Goal: Check status

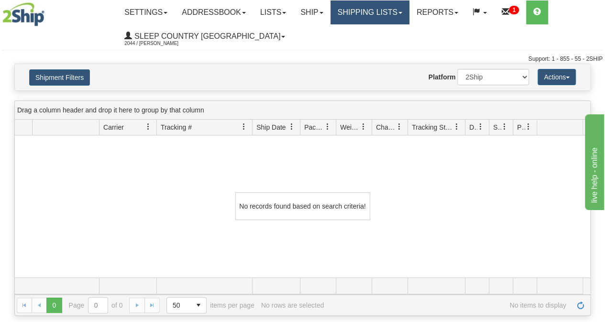
click at [378, 15] on link "Shipping lists" at bounding box center [369, 12] width 79 height 24
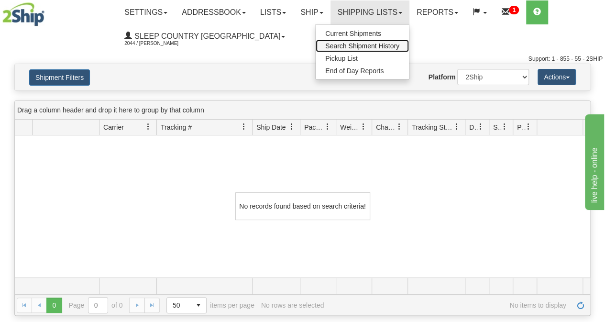
click at [373, 44] on span "Search Shipment History" at bounding box center [362, 46] width 74 height 8
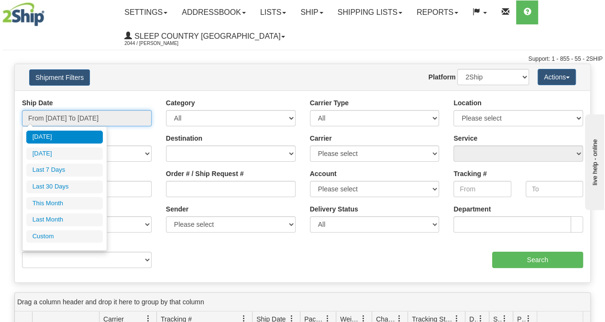
click at [70, 110] on input "From [DATE] To [DATE]" at bounding box center [87, 118] width 130 height 16
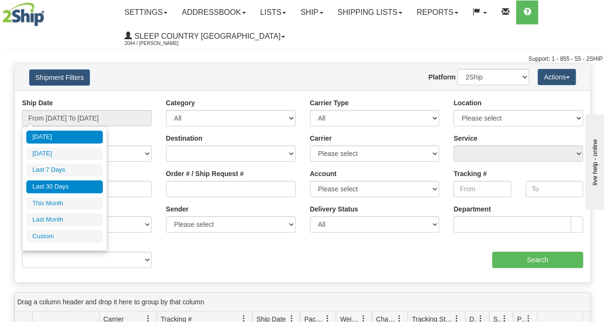
click at [55, 189] on li "Last 30 Days" at bounding box center [64, 186] width 77 height 13
type input "From [DATE] To [DATE]"
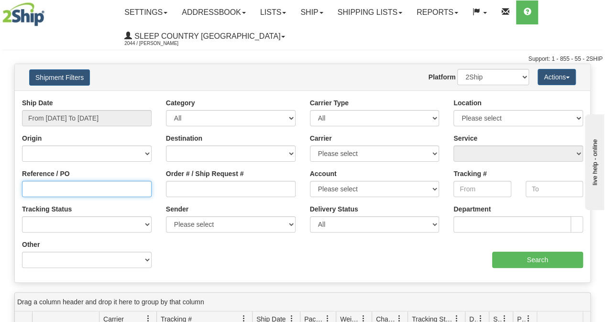
click at [52, 191] on input "Reference / PO" at bounding box center [87, 189] width 130 height 16
paste input "9000I133103"
type input "9000I133103"
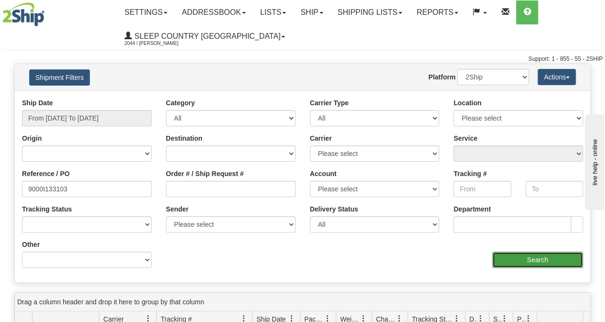
click at [532, 257] on input "Search" at bounding box center [537, 260] width 91 height 16
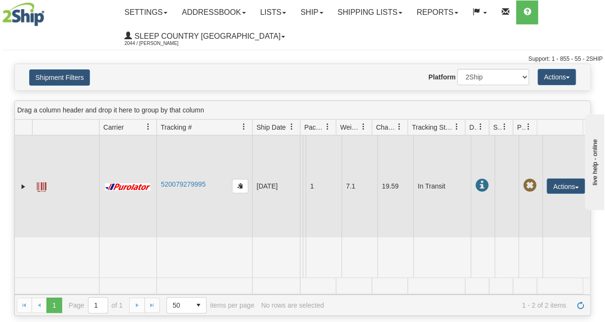
click at [43, 186] on span at bounding box center [42, 187] width 10 height 10
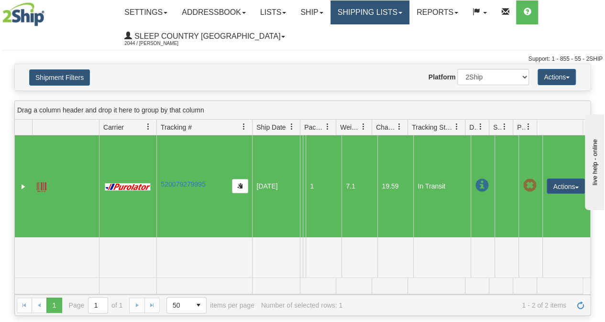
click at [388, 19] on link "Shipping lists" at bounding box center [369, 12] width 79 height 24
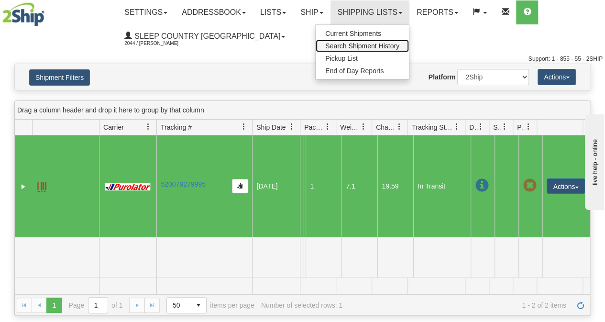
click at [376, 45] on span "Search Shipment History" at bounding box center [362, 46] width 74 height 8
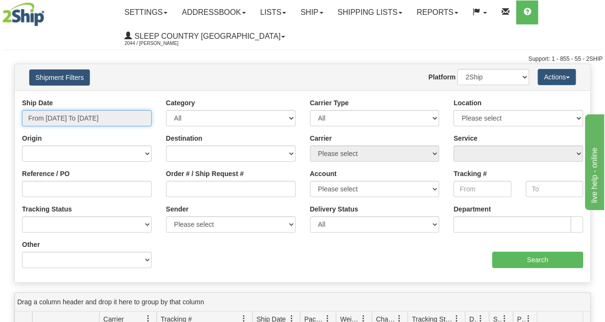
click at [107, 119] on input "From [DATE] To [DATE]" at bounding box center [87, 118] width 130 height 16
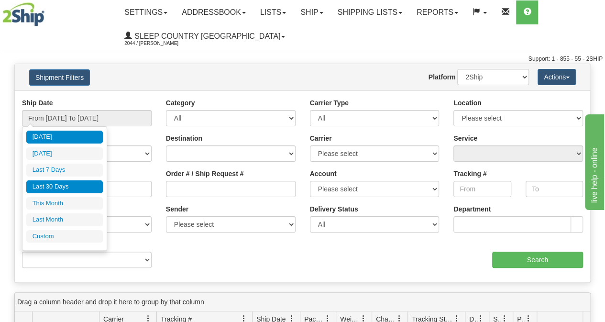
click at [70, 186] on li "Last 30 Days" at bounding box center [64, 186] width 77 height 13
type input "From [DATE] To [DATE]"
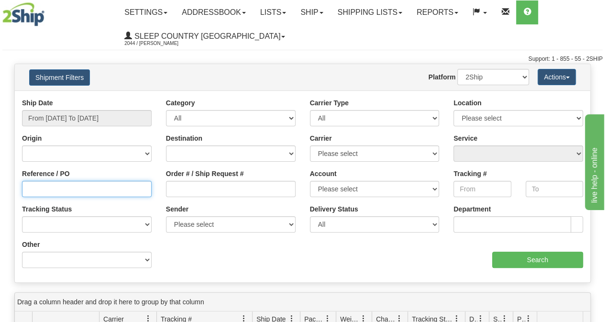
click at [92, 186] on input "Reference / PO" at bounding box center [87, 189] width 130 height 16
paste input "9000I133809"
type input "9000I133809"
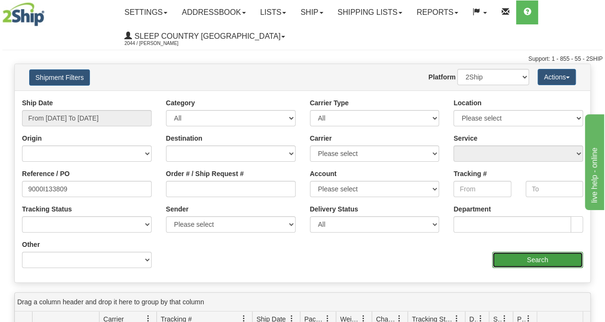
click at [526, 258] on input "Search" at bounding box center [537, 260] width 91 height 16
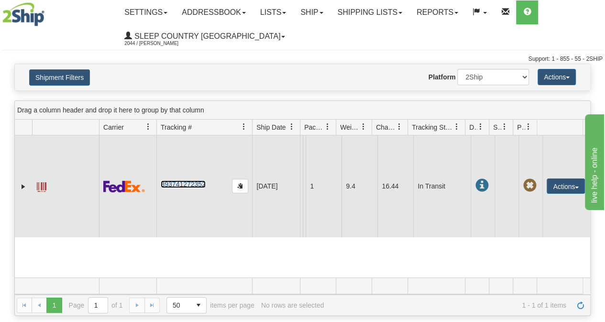
click at [198, 188] on link "393741272352" at bounding box center [183, 184] width 44 height 8
